Goal: Check status: Check status

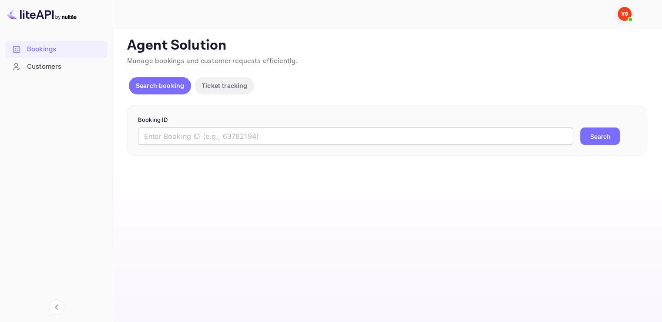
click at [165, 137] on input "text" at bounding box center [355, 136] width 435 height 17
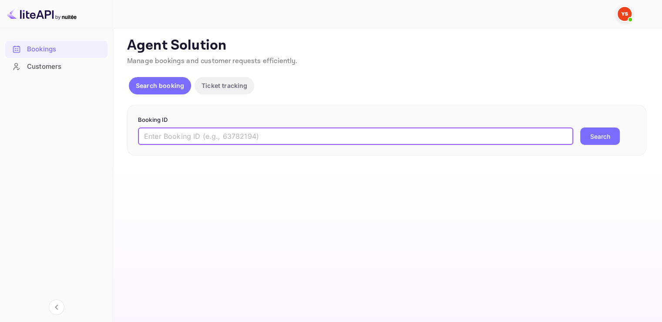
paste input "9903004"
type input "9903004"
click at [576, 133] on div "9903004 ​ Search" at bounding box center [386, 136] width 497 height 17
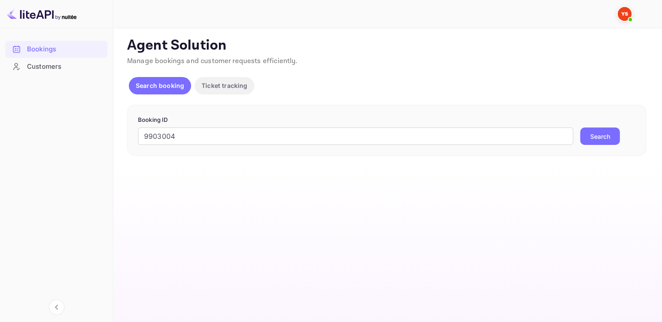
click at [595, 138] on button "Search" at bounding box center [600, 136] width 40 height 17
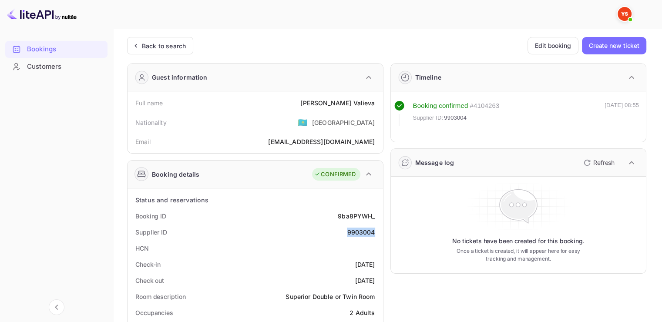
drag, startPoint x: 376, startPoint y: 233, endPoint x: 337, endPoint y: 232, distance: 38.7
click at [337, 232] on div "Supplier ID 9903004" at bounding box center [255, 232] width 248 height 16
copy div "9903004"
drag, startPoint x: 338, startPoint y: 101, endPoint x: 374, endPoint y: 105, distance: 36.8
click at [374, 105] on div "Full name [PERSON_NAME]" at bounding box center [255, 103] width 248 height 16
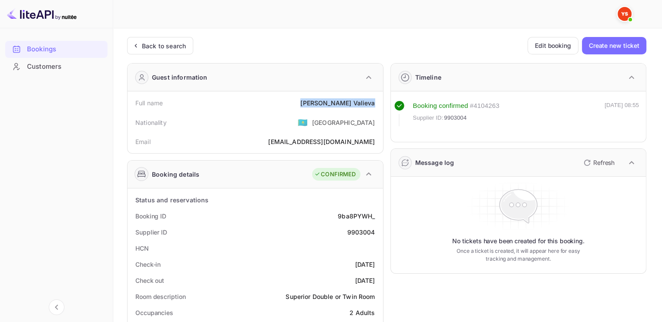
copy div "[PERSON_NAME]"
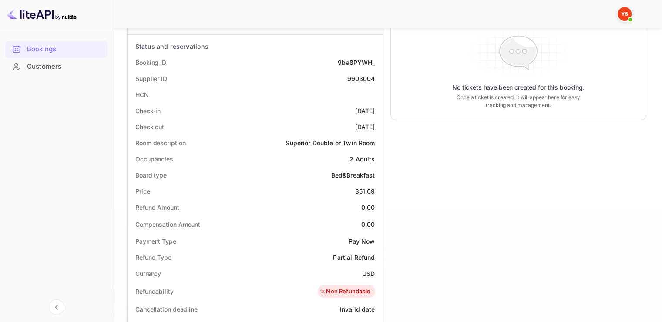
scroll to position [174, 0]
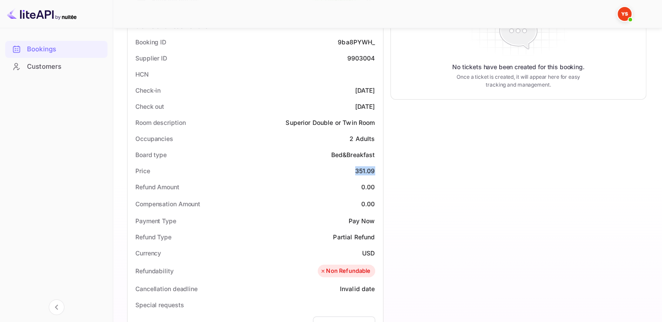
drag, startPoint x: 354, startPoint y: 171, endPoint x: 374, endPoint y: 171, distance: 19.6
click at [374, 171] on div "Price 351.09" at bounding box center [255, 171] width 248 height 16
copy div "351.09"
drag, startPoint x: 363, startPoint y: 251, endPoint x: 374, endPoint y: 251, distance: 11.3
click at [374, 251] on div "USD" at bounding box center [368, 252] width 13 height 9
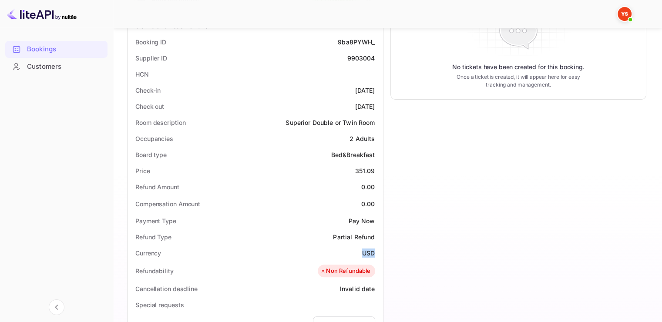
copy div "USD"
